Goal: Information Seeking & Learning: Learn about a topic

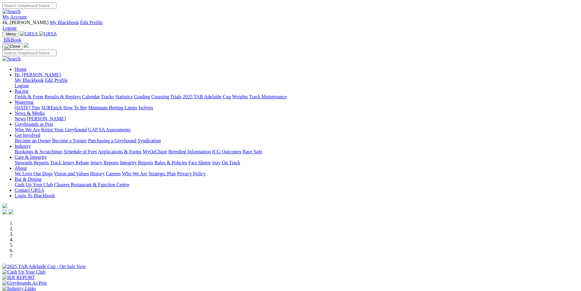
scroll to position [153, 0]
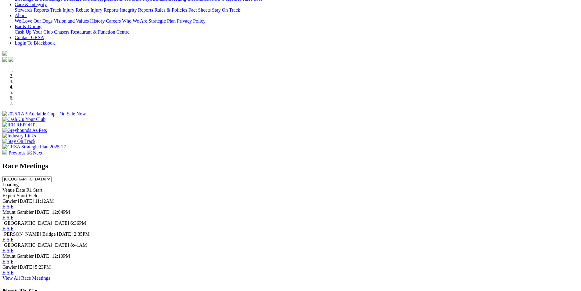
click at [13, 226] on link "F" at bounding box center [12, 228] width 3 height 5
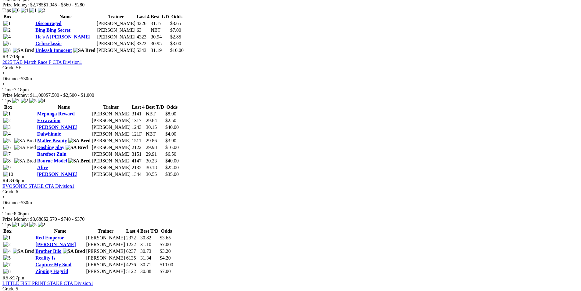
scroll to position [397, 0]
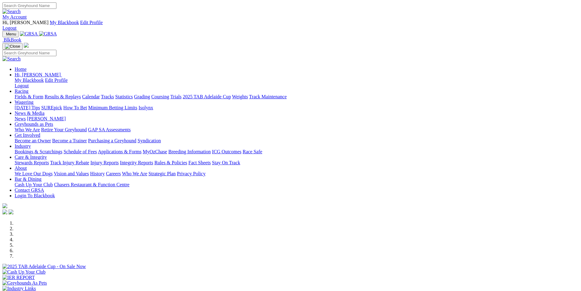
scroll to position [153, 0]
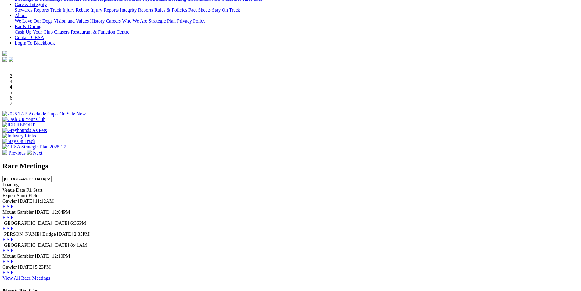
click at [13, 204] on link "F" at bounding box center [12, 206] width 3 height 5
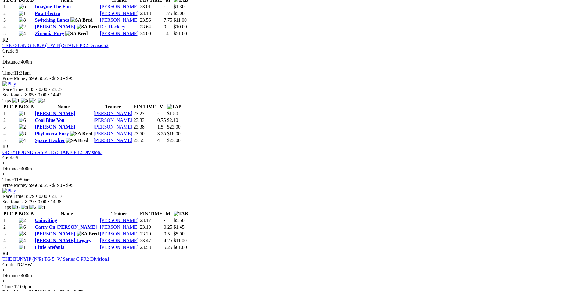
scroll to position [397, 0]
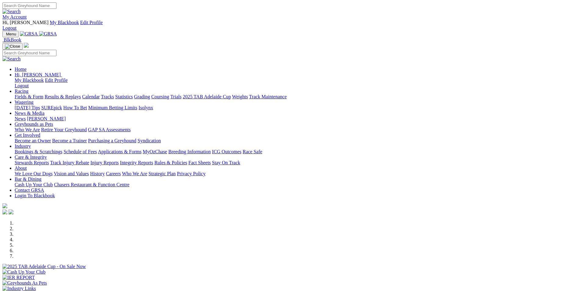
scroll to position [153, 0]
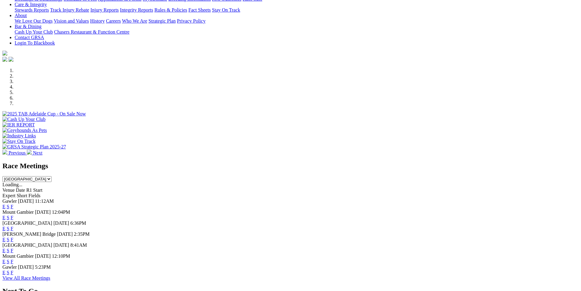
click at [13, 248] on link "F" at bounding box center [12, 250] width 3 height 5
